Goal: Obtain resource: Obtain resource

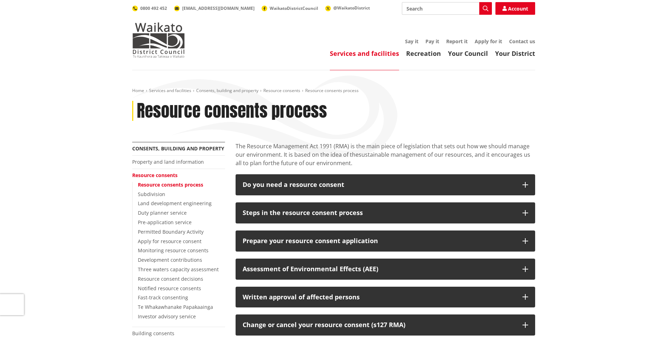
click at [106, 162] on div "Home Services and facilities Consents, building and property Resource consents …" at bounding box center [333, 312] width 667 height 485
click at [442, 9] on input "Search" at bounding box center [447, 8] width 90 height 13
type input "affected person form"
click at [485, 11] on icon "button" at bounding box center [486, 9] width 6 height 6
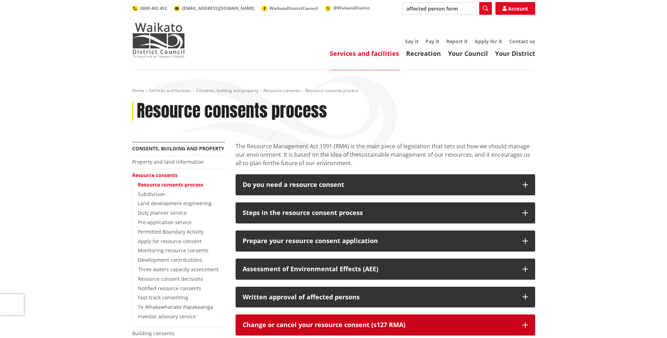
scroll to position [106, 0]
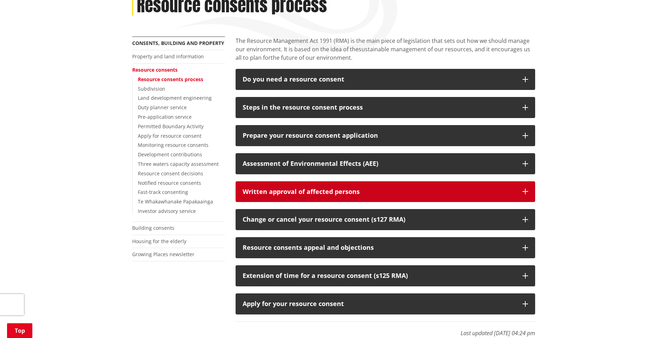
click at [315, 190] on div "Written approval of affected persons" at bounding box center [379, 192] width 273 height 7
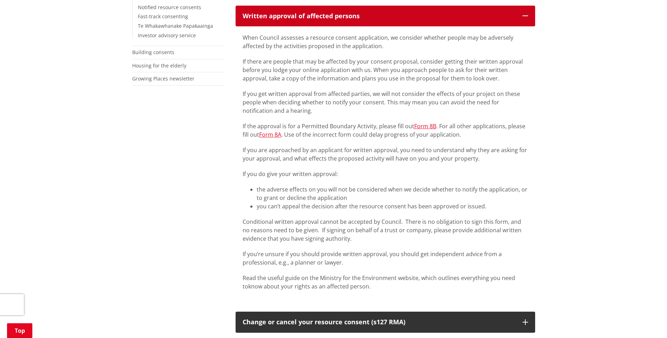
scroll to position [317, 0]
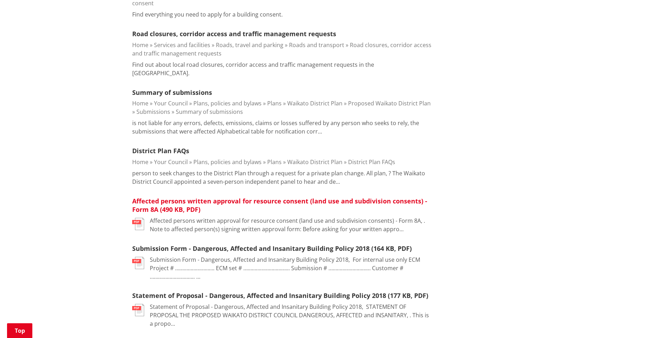
scroll to position [457, 0]
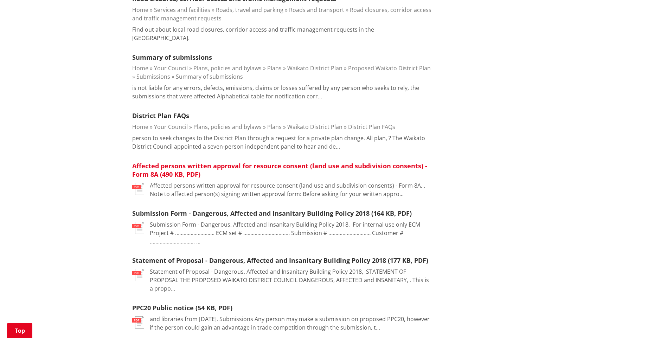
click at [200, 162] on link "Affected persons written approval for resource consent (land use and subdivisio…" at bounding box center [279, 170] width 295 height 17
